Goal: Task Accomplishment & Management: Use online tool/utility

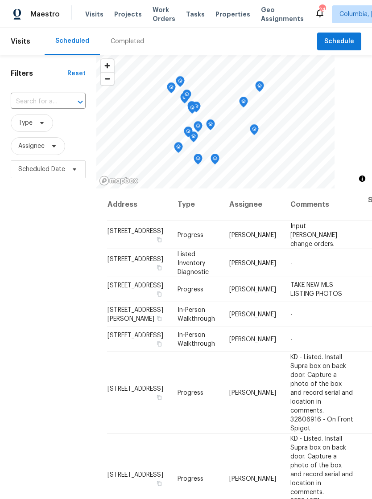
click at [222, 13] on span "Properties" at bounding box center [232, 14] width 35 height 9
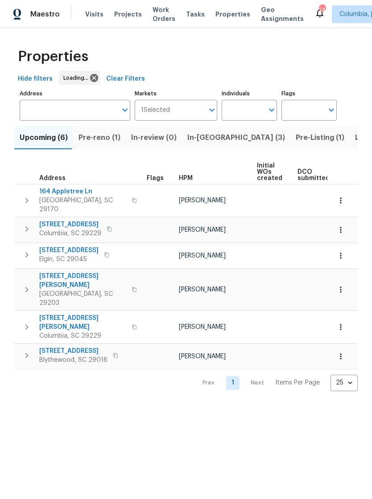
click at [89, 140] on span "Pre-reno (1)" at bounding box center [99, 138] width 42 height 12
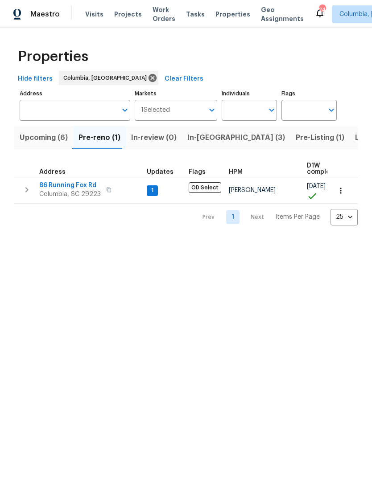
click at [80, 184] on span "86 Running Fox Rd" at bounding box center [70, 185] width 62 height 9
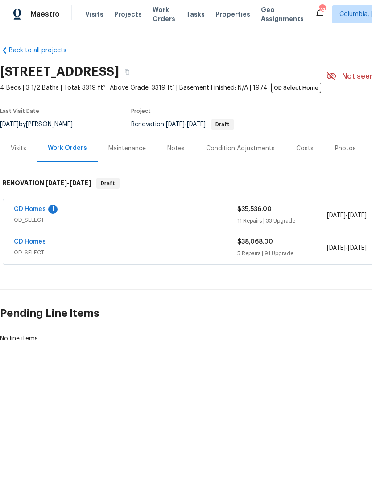
click at [27, 212] on link "CD Homes" at bounding box center [30, 209] width 32 height 6
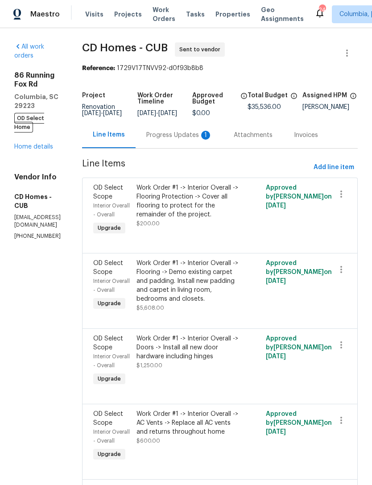
click at [190, 140] on div "Progress Updates 1" at bounding box center [179, 135] width 66 height 9
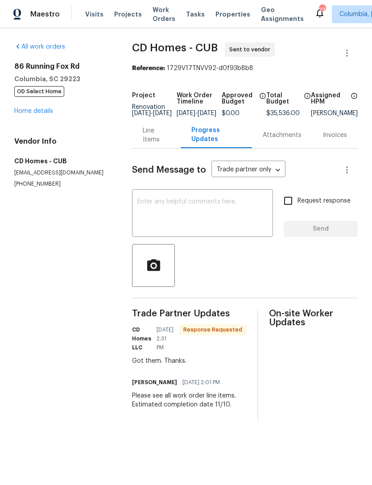
click at [152, 144] on div "Line Items" at bounding box center [156, 135] width 27 height 18
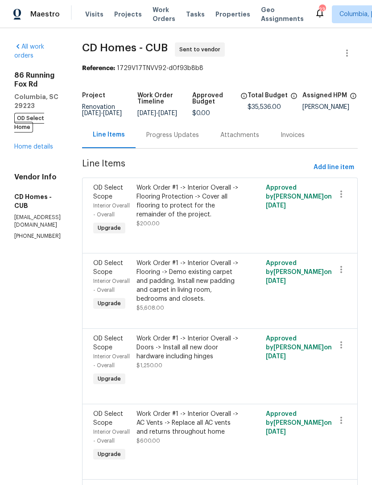
click at [189, 140] on div "Progress Updates" at bounding box center [172, 135] width 53 height 9
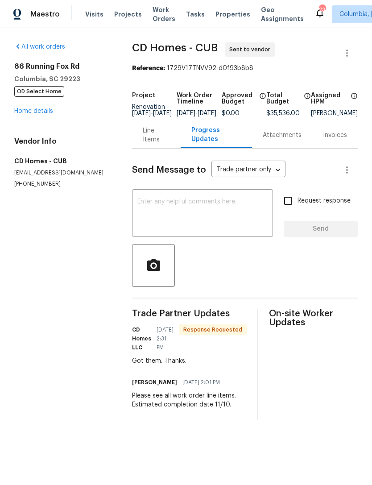
click at [177, 216] on textarea at bounding box center [202, 213] width 130 height 31
click at [177, 219] on textarea at bounding box center [202, 213] width 130 height 31
paste textarea "Hey ryan.middleton, CD Homes's bid of $74,604 is approved. Please set the expec…"
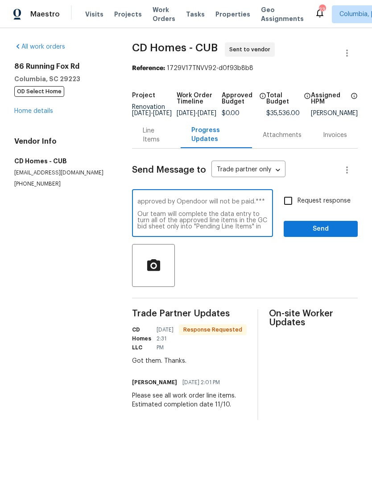
scroll to position [112, 0]
click at [209, 230] on textarea "Hey ryan.middleton, CD Homes's bid of $74,604 is approved. Please set the expec…" at bounding box center [202, 213] width 130 height 31
click at [208, 230] on textarea "Hey ryan.middleton, CD Homes's bid of $74,604 is approved. Please set the expec…" at bounding box center [202, 213] width 130 height 31
click at [179, 230] on textarea "Hey ryan.middleton, CD Homes's bid of $74,604 is approved. Please set the expec…" at bounding box center [202, 213] width 130 height 31
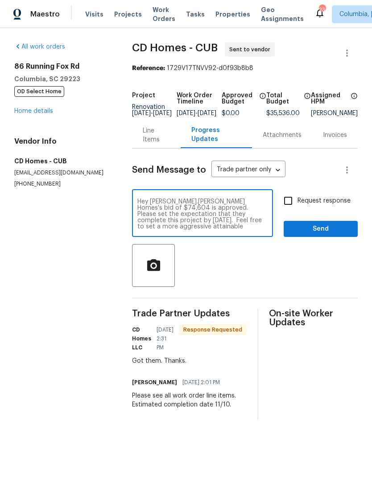
click at [237, 230] on textarea "Hey ryan.middleton, CD Homes's bid of $74,604 is approved. Please set the expec…" at bounding box center [202, 213] width 130 height 31
click at [255, 220] on textarea "Hey ryan.middleton, CD Homes's bid of $74,604 is approved. Please set the expec…" at bounding box center [202, 213] width 130 height 31
click at [250, 217] on textarea "Hey ryan.middleton, CD Homes's bid of $74,604 is approved. Please set the expec…" at bounding box center [202, 213] width 130 height 31
click at [258, 222] on textarea "Hey ryan.middleton, CD Homes's bid of $74,604 is approved. Please set the expec…" at bounding box center [202, 213] width 130 height 31
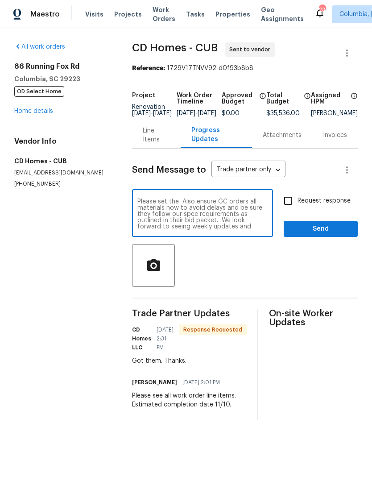
scroll to position [0, 0]
click at [159, 208] on textarea "From Select Also ensure GC orders all materials now to avoid delays and be sure…" at bounding box center [202, 213] width 130 height 31
click at [185, 205] on textarea "From OD Select Also ensure GC orders all materials now to avoid delays and be s…" at bounding box center [202, 213] width 130 height 31
click at [211, 222] on textarea "From OD Select team: Also ensure GC orders all materials now to avoid delays an…" at bounding box center [202, 213] width 130 height 31
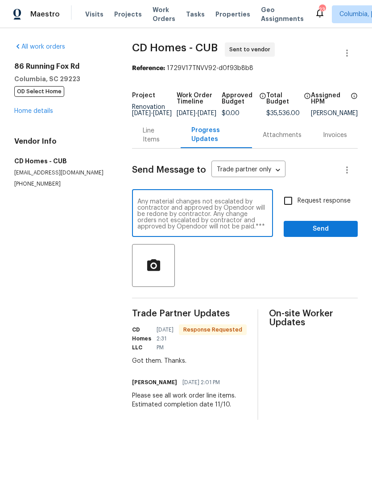
scroll to position [62, 0]
click at [241, 230] on textarea "From OD Select team: Also ensure GC orders all materials now to avoid delays an…" at bounding box center [202, 213] width 130 height 31
type textarea "From OD Select team: Also ensure GC orders all materials now to avoid delays an…"
click at [288, 208] on input "Request response" at bounding box center [288, 200] width 19 height 19
checkbox input "true"
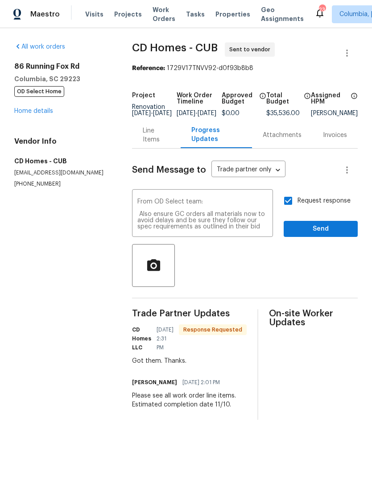
scroll to position [0, 0]
click at [323, 235] on span "Send" at bounding box center [321, 228] width 60 height 11
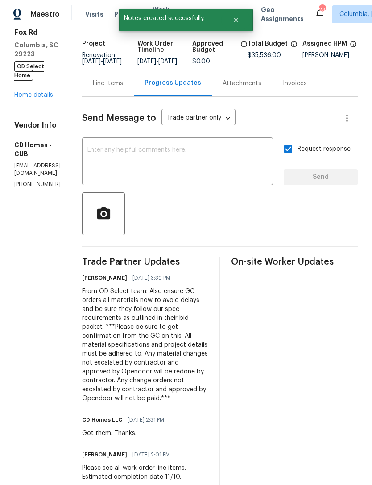
scroll to position [51, 0]
click at [30, 92] on link "Home details" at bounding box center [33, 95] width 39 height 6
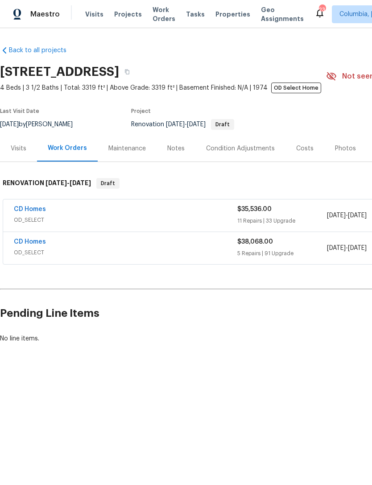
click at [174, 155] on div "Notes" at bounding box center [175, 148] width 39 height 26
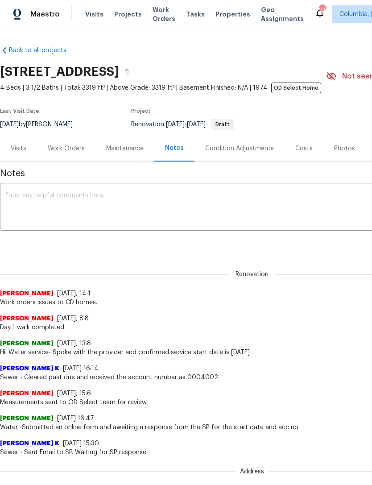
click at [112, 198] on textarea at bounding box center [251, 207] width 493 height 31
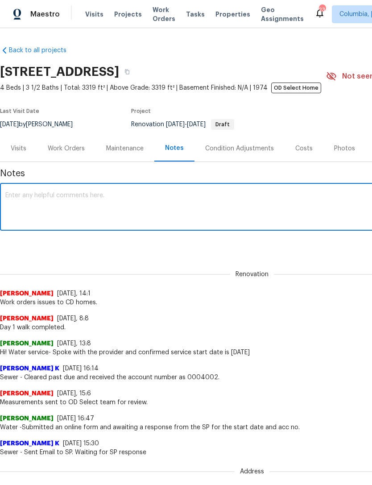
click at [61, 147] on div "Work Orders" at bounding box center [66, 148] width 37 height 9
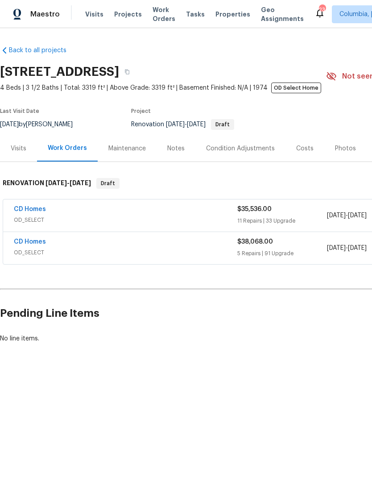
click at [24, 212] on link "CD Homes" at bounding box center [30, 209] width 32 height 6
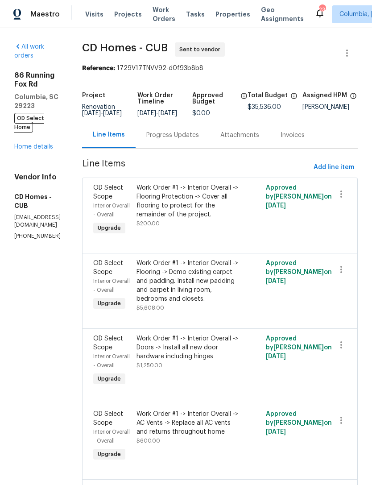
click at [172, 140] on div "Progress Updates" at bounding box center [172, 135] width 53 height 9
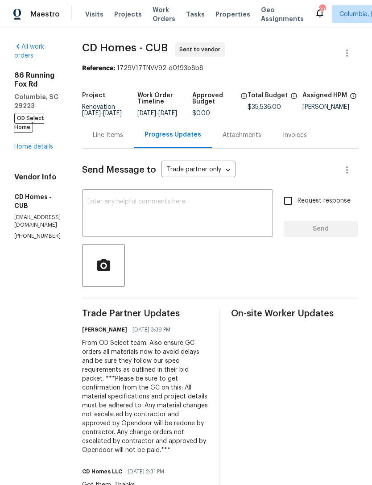
click at [119, 400] on div "From OD Select team: Also ensure GC orders all materials now to avoid delays an…" at bounding box center [145, 396] width 127 height 116
click at [115, 399] on div "From OD Select team: Also ensure GC orders all materials now to avoid delays an…" at bounding box center [145, 396] width 127 height 116
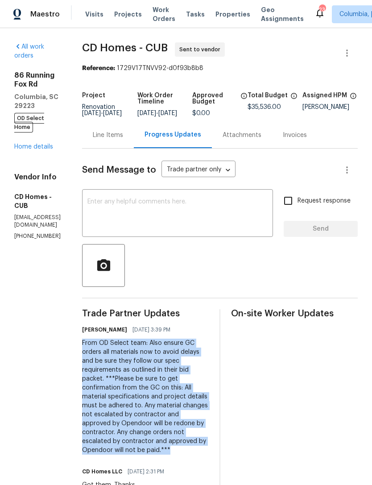
copy div "From OD Select team: Also ensure GC orders all materials now to avoid delays an…"
click at [25, 144] on link "Home details" at bounding box center [33, 147] width 39 height 6
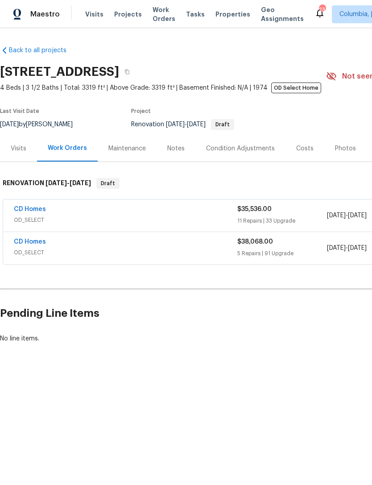
click at [170, 147] on div "Notes" at bounding box center [175, 148] width 17 height 9
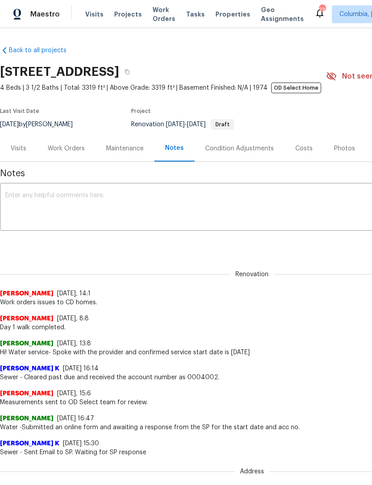
click at [18, 204] on textarea at bounding box center [251, 207] width 493 height 31
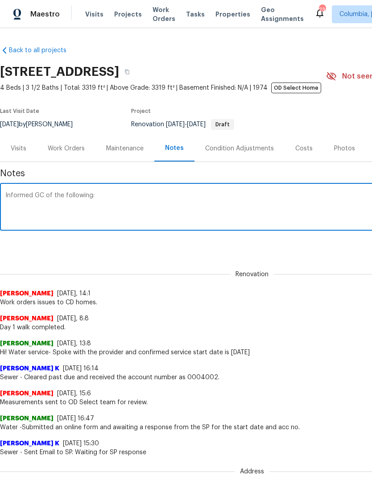
click at [12, 211] on textarea "Informed GC of the following:" at bounding box center [251, 207] width 493 height 31
paste textarea "From OD Select team: Also ensure GC orders all materials now to avoid delays an…"
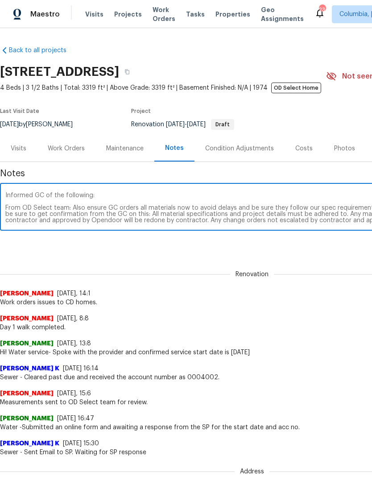
scroll to position [0, 132]
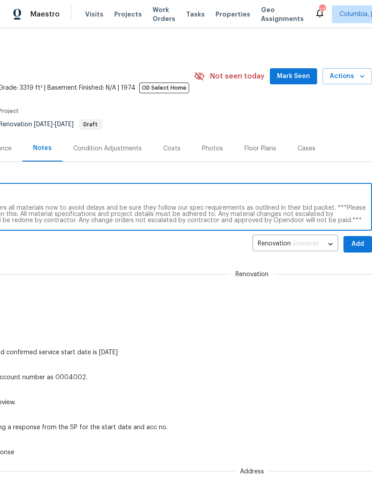
type textarea "Informed GC of the following: From OD Select team: Also ensure GC orders all ma…"
click at [361, 243] on span "Add" at bounding box center [357, 244] width 14 height 11
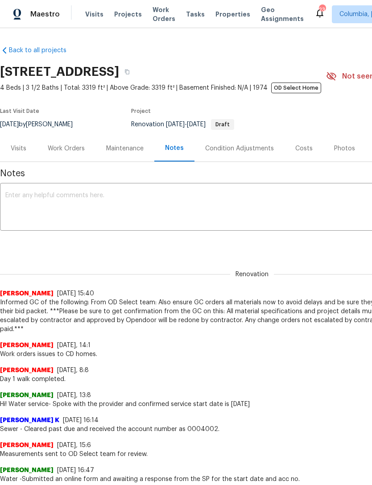
scroll to position [0, 0]
click at [216, 18] on span "Properties" at bounding box center [232, 14] width 35 height 9
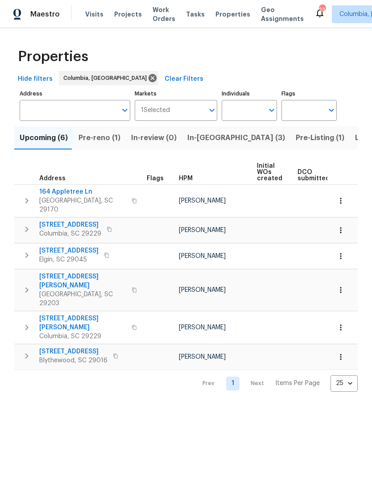
click at [97, 136] on span "Pre-reno (1)" at bounding box center [99, 138] width 42 height 12
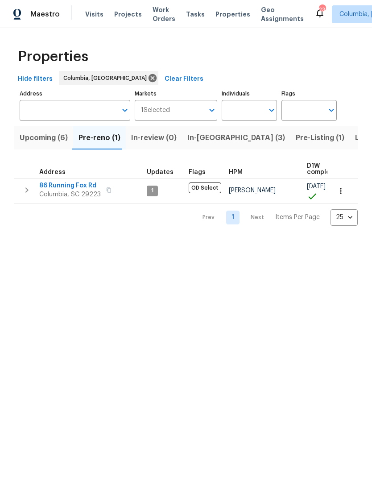
click at [53, 183] on span "86 Running Fox Rd" at bounding box center [70, 185] width 62 height 9
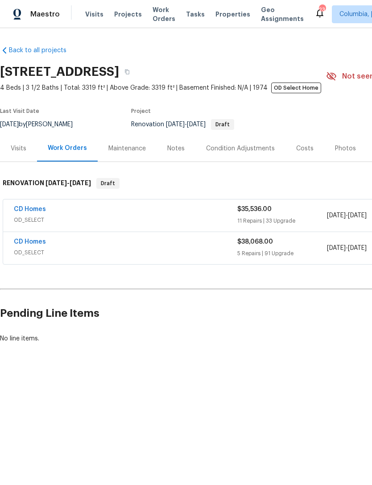
click at [28, 207] on link "CD Homes" at bounding box center [30, 209] width 32 height 6
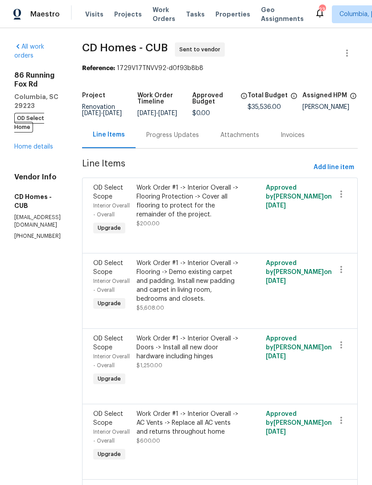
click at [15, 144] on link "Home details" at bounding box center [33, 147] width 39 height 6
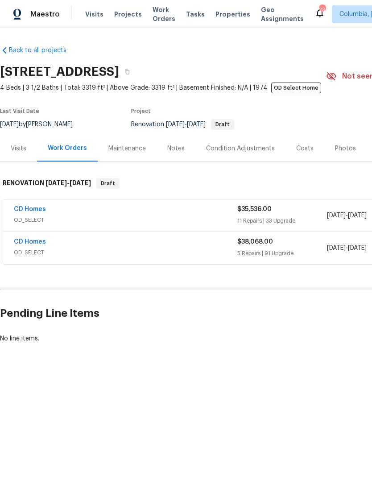
click at [24, 211] on link "CD Homes" at bounding box center [30, 209] width 32 height 6
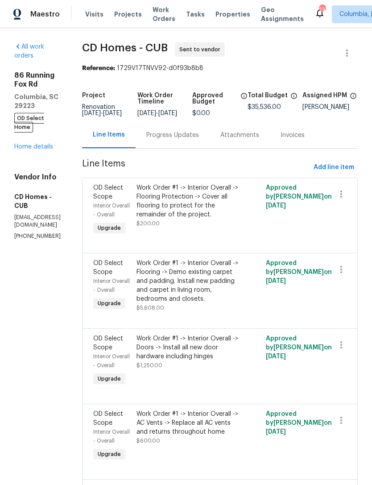
click at [165, 148] on div "Progress Updates" at bounding box center [173, 135] width 74 height 26
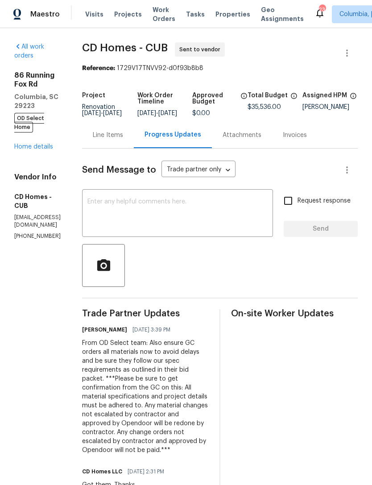
click at [21, 144] on link "Home details" at bounding box center [33, 147] width 39 height 6
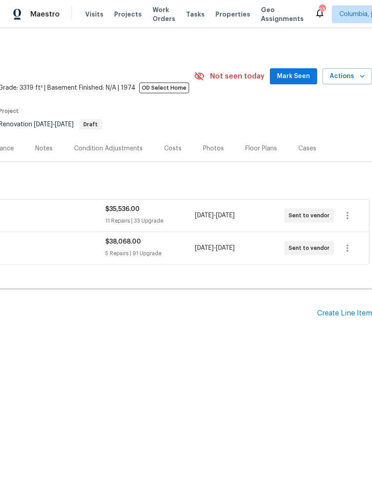
scroll to position [0, 132]
click at [249, 147] on div "Floor Plans" at bounding box center [261, 148] width 32 height 9
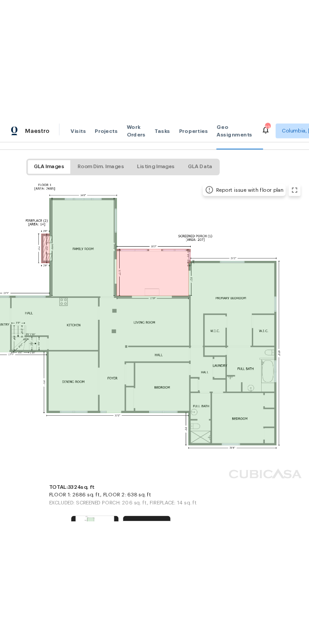
scroll to position [121, 104]
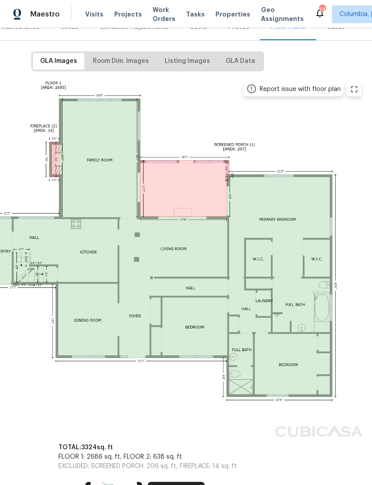
click at [221, 18] on span "Properties" at bounding box center [232, 14] width 35 height 9
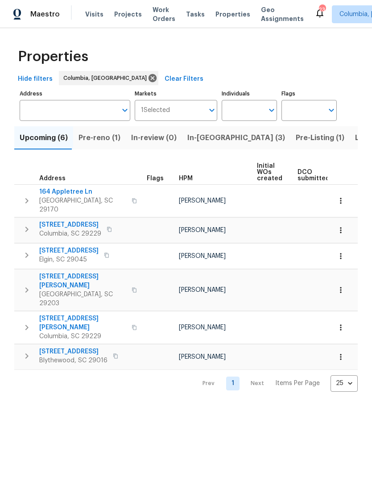
click at [200, 140] on span "In-reno (3)" at bounding box center [236, 138] width 98 height 12
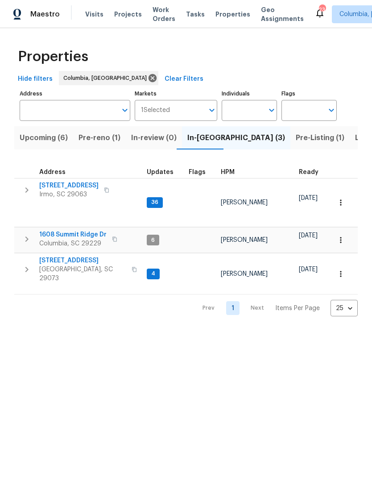
click at [77, 231] on span "1608 Summit Ridge Dr" at bounding box center [72, 234] width 67 height 9
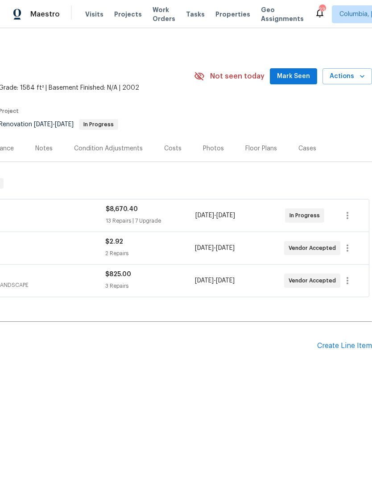
scroll to position [0, 132]
click at [259, 149] on div "Floor Plans" at bounding box center [261, 148] width 32 height 9
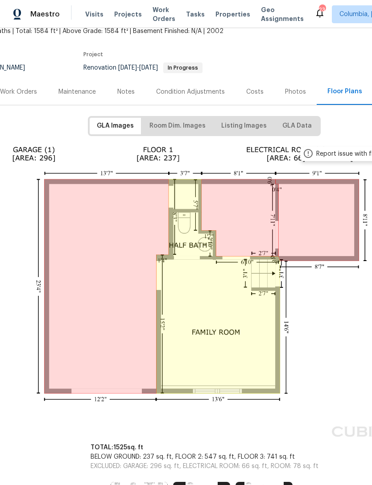
scroll to position [53, 47]
